Goal: Task Accomplishment & Management: Use online tool/utility

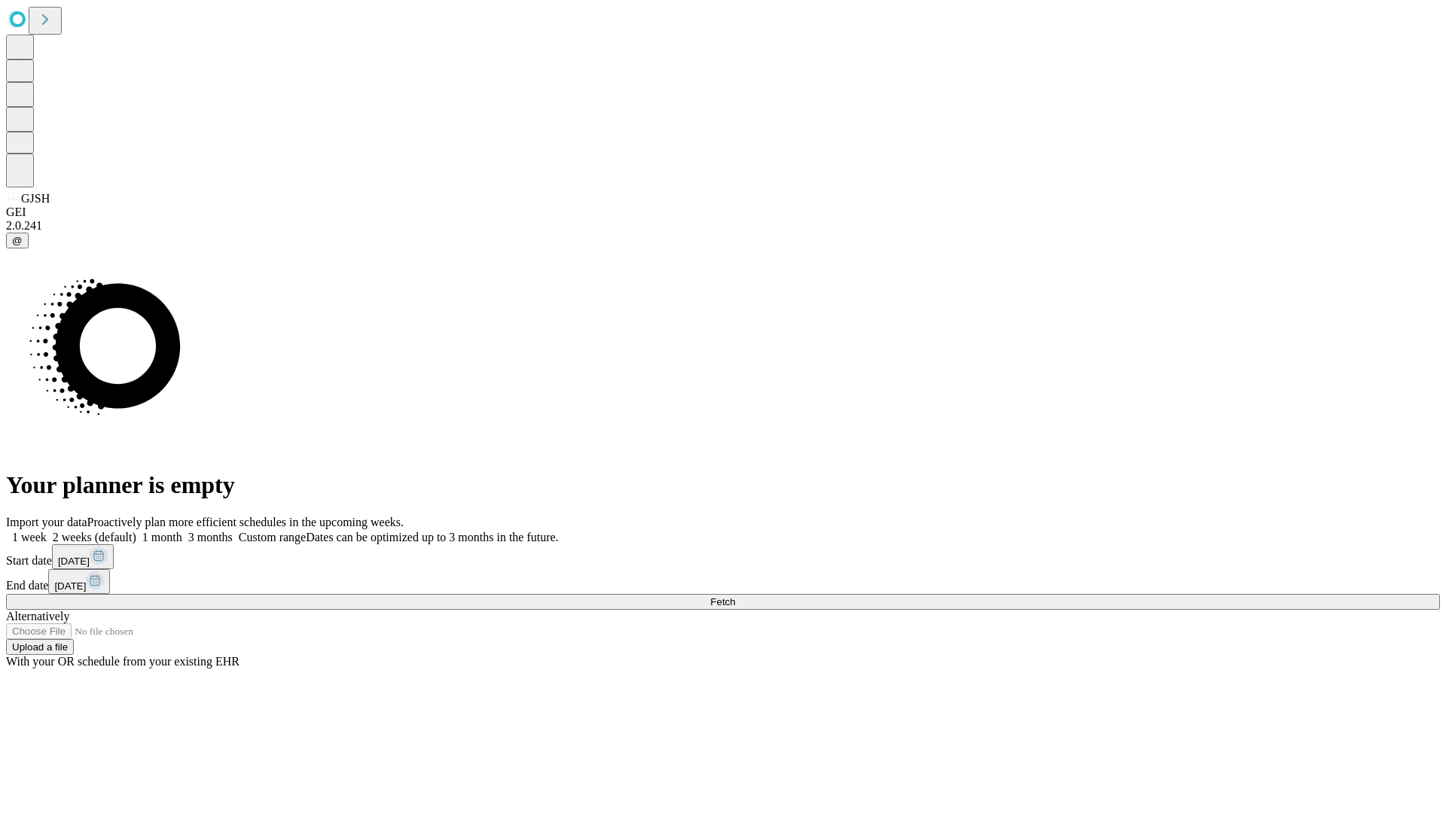
click at [735, 597] on span "Fetch" at bounding box center [722, 602] width 25 height 11
